Goal: Task Accomplishment & Management: Use online tool/utility

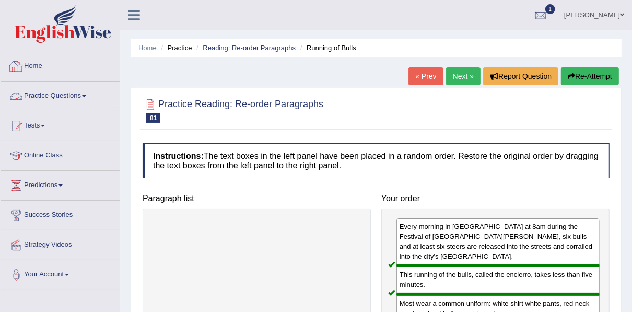
click at [37, 65] on link "Home" at bounding box center [60, 65] width 119 height 26
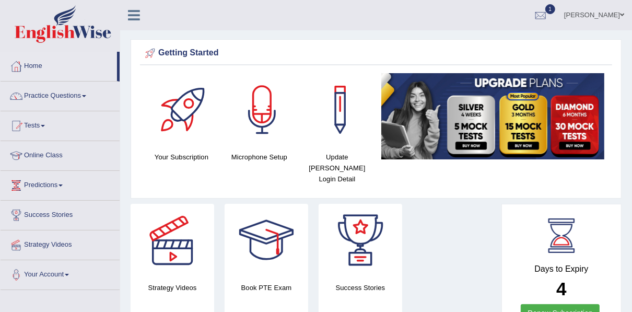
click at [40, 125] on link "Tests" at bounding box center [60, 124] width 119 height 26
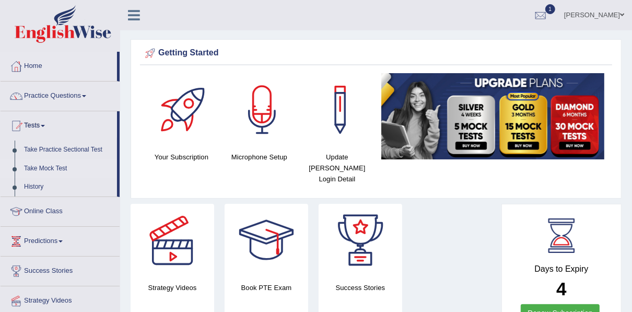
click at [41, 172] on link "Take Mock Test" at bounding box center [68, 168] width 98 height 19
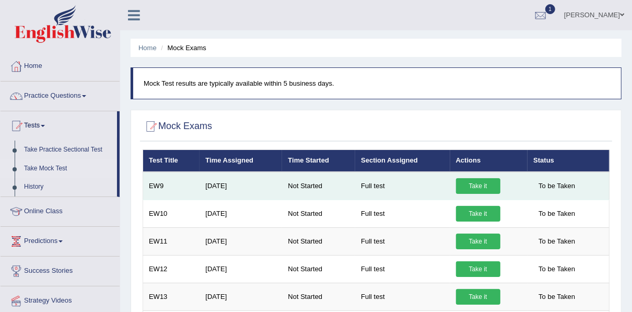
click at [467, 183] on link "Take it" at bounding box center [478, 186] width 44 height 16
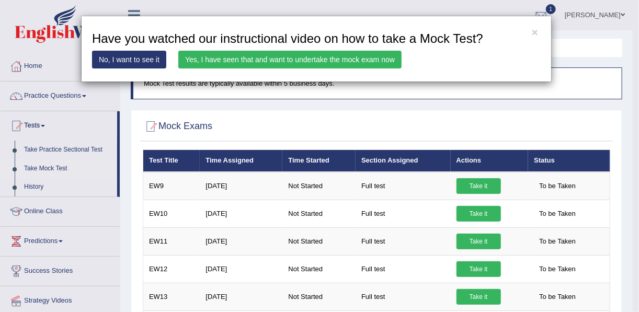
click at [539, 33] on h3 "Have you watched our instructional video on how to take a Mock Test?" at bounding box center [316, 39] width 448 height 14
click at [535, 32] on button "×" at bounding box center [535, 32] width 6 height 11
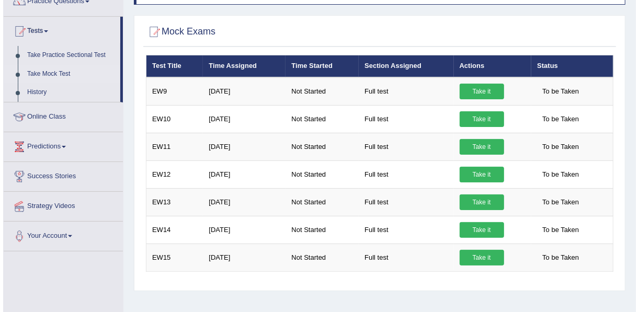
scroll to position [91, 0]
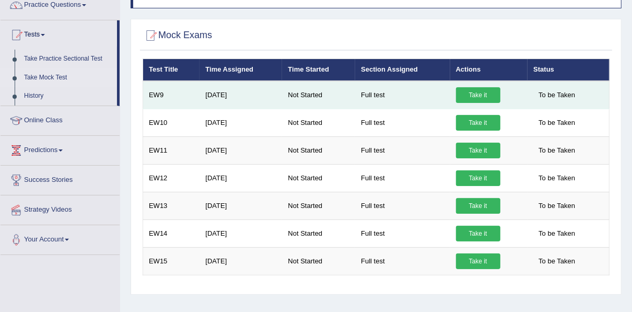
click at [482, 90] on link "Take it" at bounding box center [478, 95] width 44 height 16
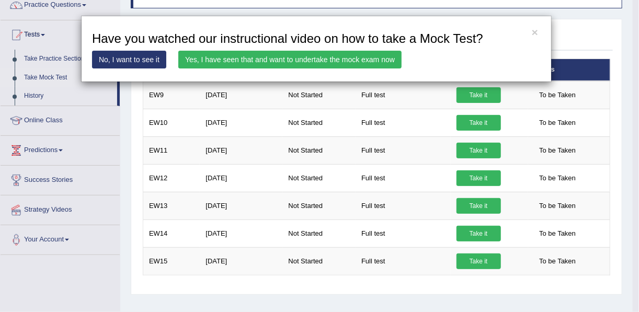
click at [286, 59] on link "Yes, I have seen that and want to undertake the mock exam now" at bounding box center [289, 60] width 223 height 18
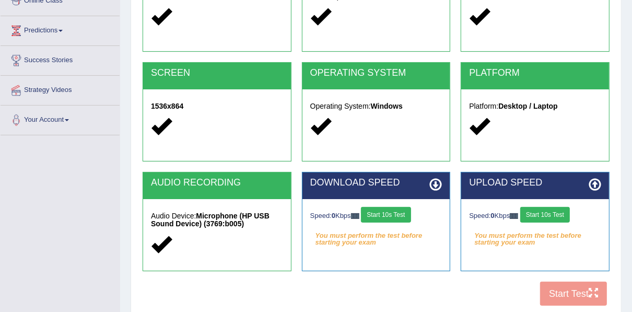
scroll to position [192, 0]
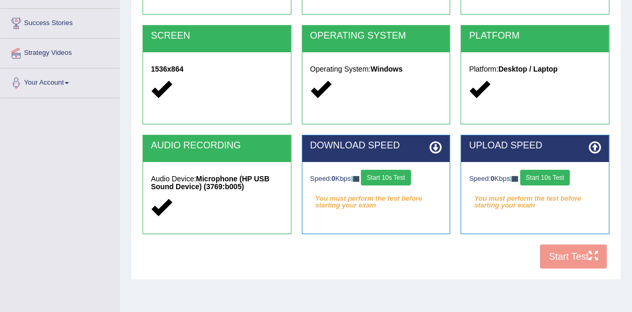
click at [408, 179] on button "Start 10s Test" at bounding box center [386, 178] width 50 height 16
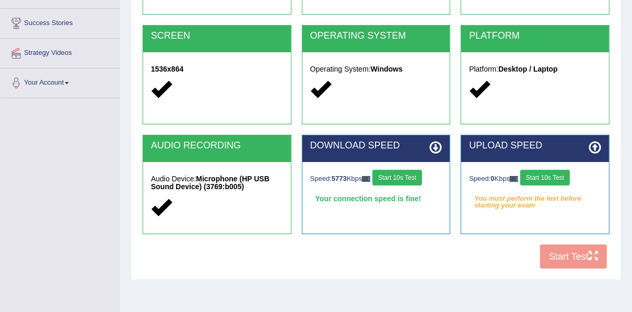
click at [396, 176] on button "Start 10s Test" at bounding box center [398, 178] width 50 height 16
click at [548, 178] on button "Start 10s Test" at bounding box center [546, 178] width 50 height 16
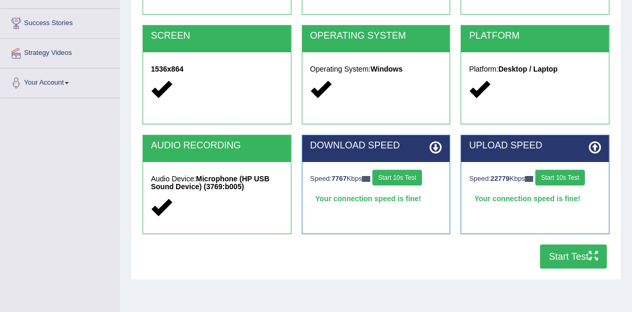
click at [558, 256] on button "Start Test" at bounding box center [573, 257] width 67 height 24
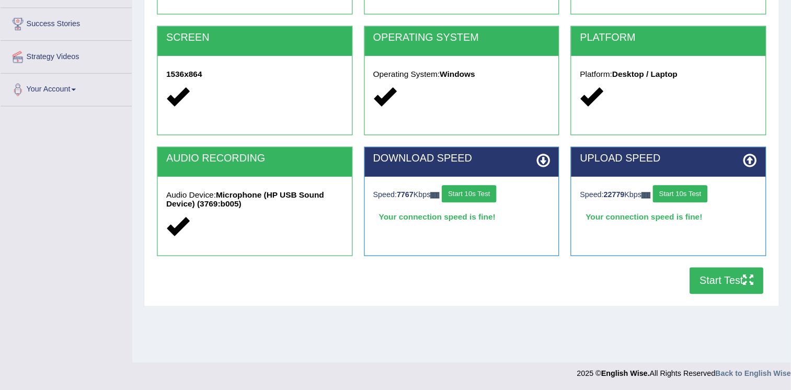
scroll to position [159, 0]
